Goal: Navigation & Orientation: Find specific page/section

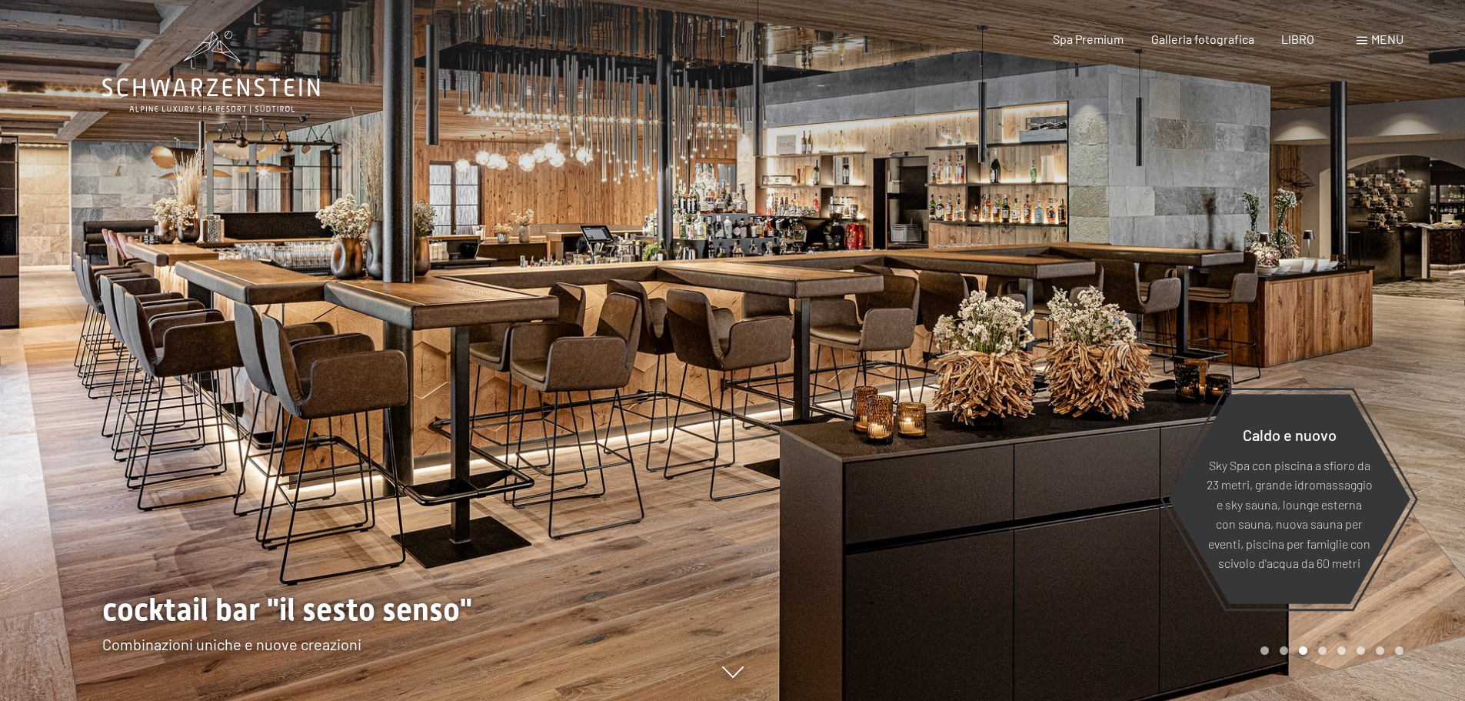
click at [1075, 633] on div at bounding box center [1099, 350] width 733 height 701
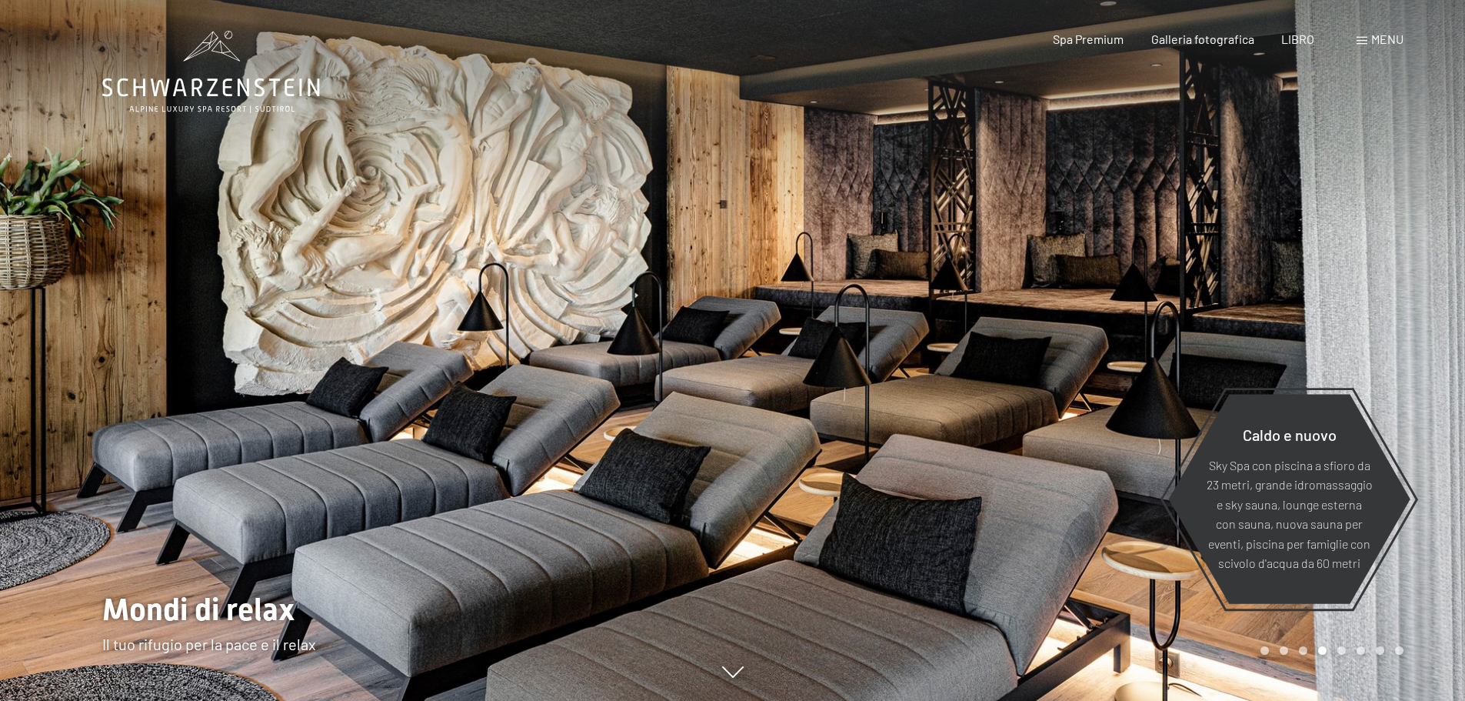
click at [1378, 39] on font "menu" at bounding box center [1388, 39] width 32 height 15
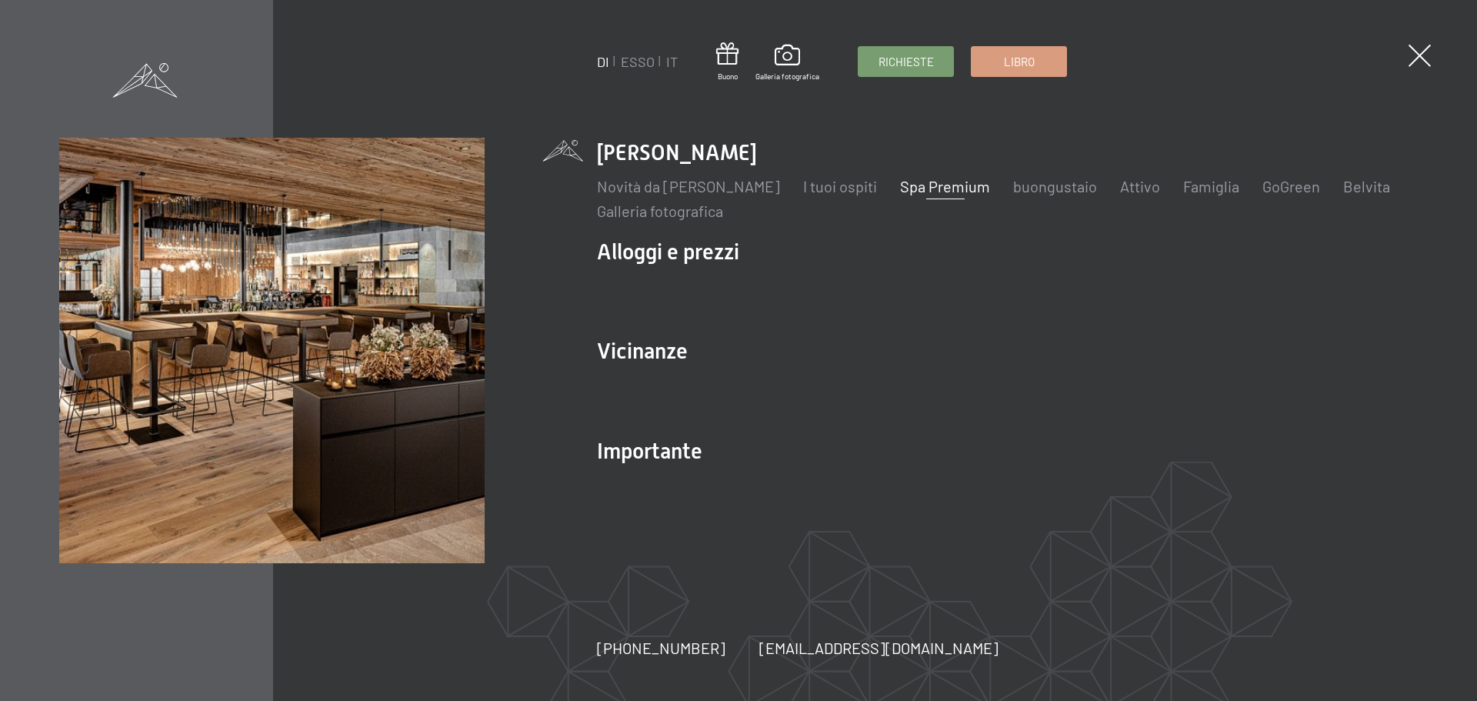
click at [929, 187] on font "Spa Premium" at bounding box center [945, 186] width 90 height 18
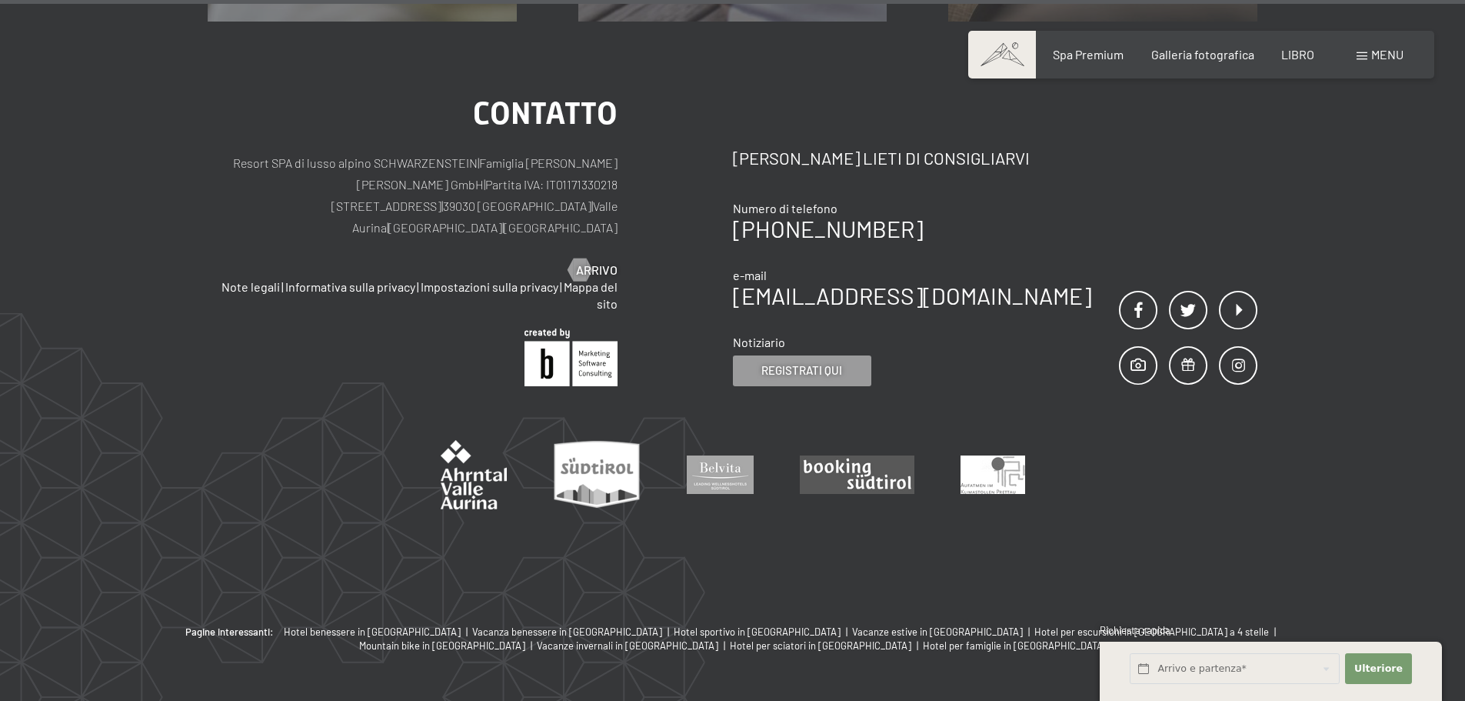
scroll to position [9891, 0]
